Goal: Transaction & Acquisition: Subscribe to service/newsletter

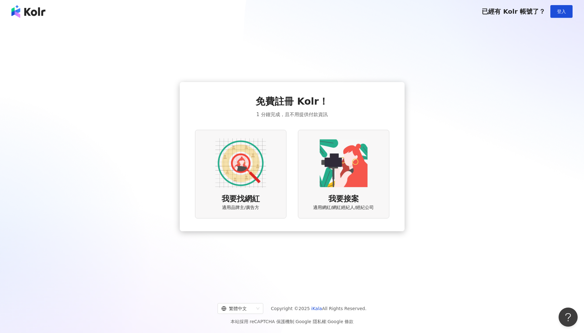
click at [258, 172] on img at bounding box center [240, 163] width 51 height 51
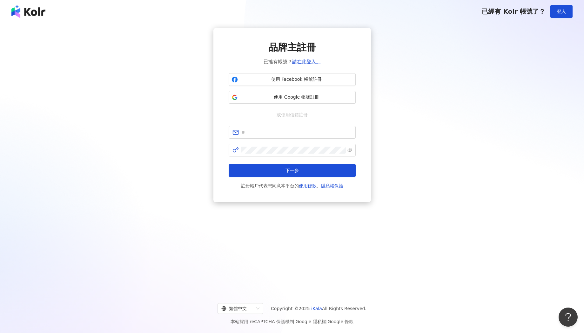
click at [188, 125] on div "品牌主註冊 已擁有帳號？ 請在此登入。 使用 Facebook 帳號註冊 使用 Google 帳號註冊 或使用信箱註冊 下一步 註冊帳戶代表您同意本平台的 使…" at bounding box center [292, 115] width 569 height 174
click at [411, 75] on div "品牌主註冊 已擁有帳號？ 請在此登入。 使用 Facebook 帳號註冊 使用 Google 帳號註冊 或使用信箱註冊 下一步 註冊帳戶代表您同意本平台的 使…" at bounding box center [292, 115] width 569 height 174
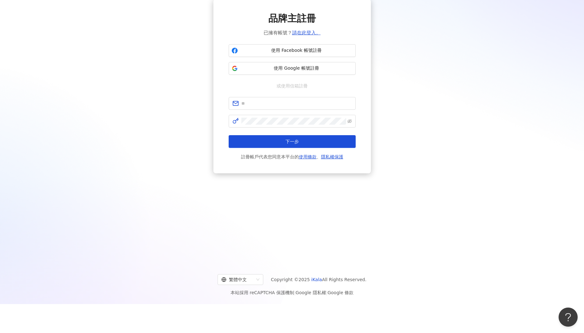
scroll to position [29, 0]
click at [254, 276] on div "繁體中文" at bounding box center [237, 279] width 32 height 10
click at [190, 201] on div "品牌主註冊 已擁有帳號？ 請在此登入。 使用 Facebook 帳號註冊 使用 Google 帳號註冊 或使用信箱註冊 下一步 註冊帳戶代表您同意本平台的 使…" at bounding box center [292, 127] width 584 height 267
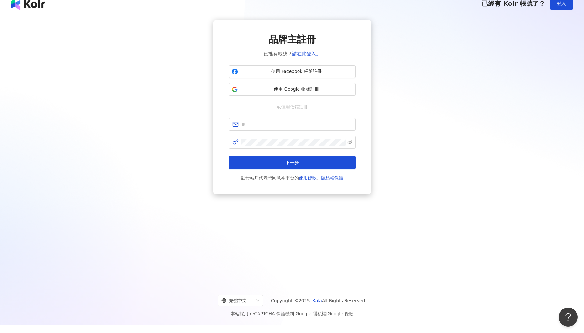
scroll to position [0, 0]
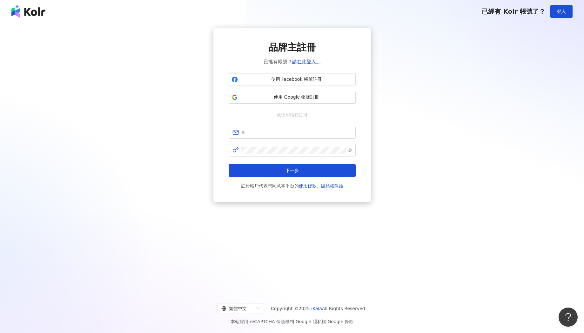
click at [136, 75] on div "品牌主註冊 已擁有帳號？ 請在此登入。 使用 Facebook 帳號註冊 使用 Google 帳號註冊 或使用信箱註冊 下一步 註冊帳戶代表您同意本平台的 使…" at bounding box center [292, 115] width 569 height 174
